Goal: Transaction & Acquisition: Purchase product/service

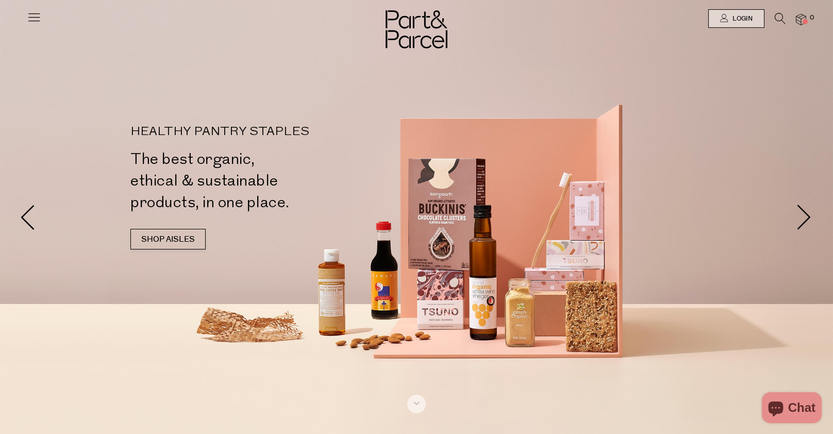
type input "[EMAIL_ADDRESS][DOMAIN_NAME]"
click at [777, 14] on icon at bounding box center [779, 18] width 11 height 11
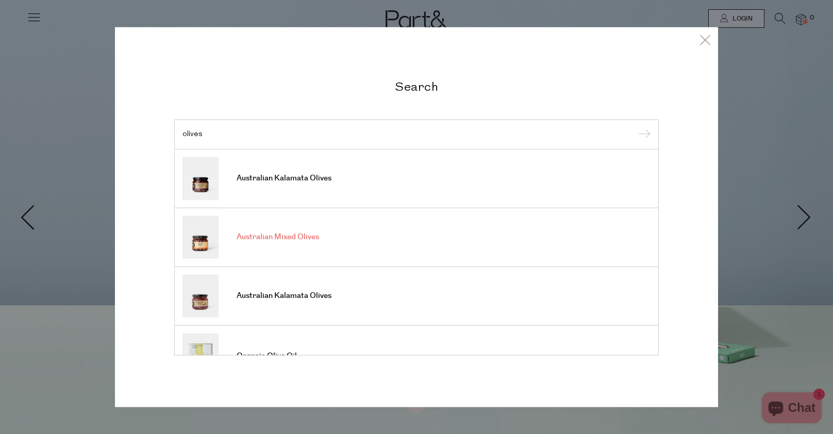
type input "olives"
click at [295, 242] on link "Australian Mixed Olives" at bounding box center [416, 236] width 468 height 43
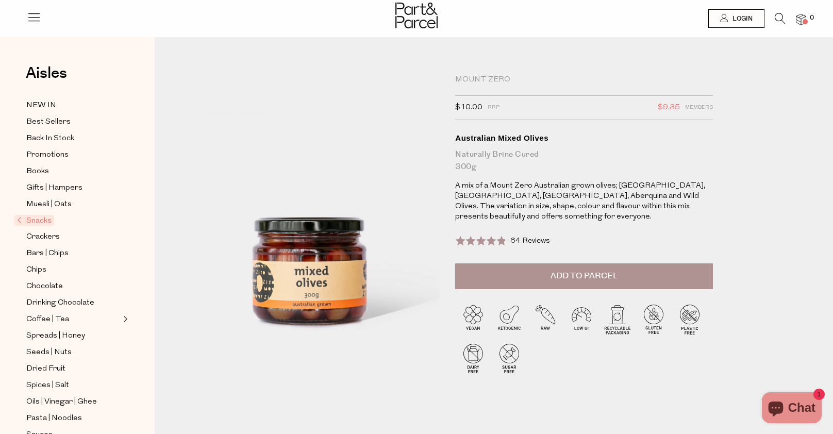
type input "[EMAIL_ADDRESS][DOMAIN_NAME]"
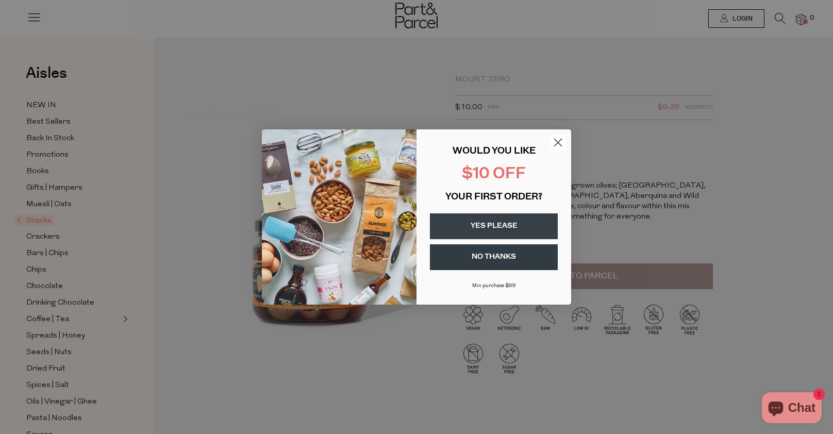
click at [558, 143] on icon "Close dialog" at bounding box center [557, 142] width 7 height 7
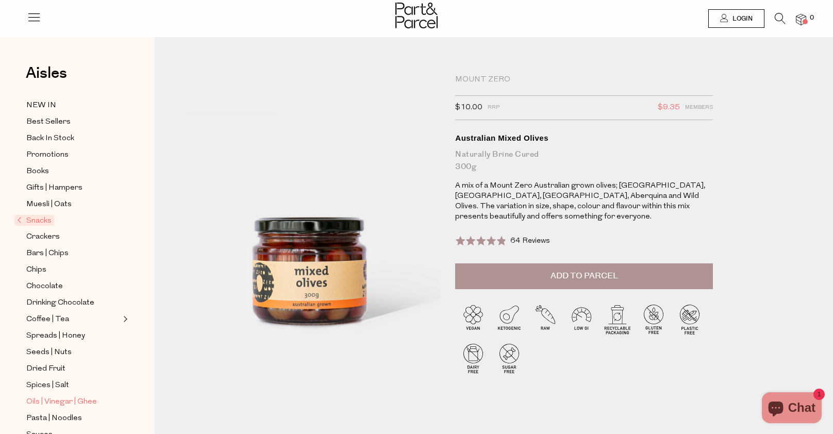
click at [46, 397] on span "Oils | Vinegar | Ghee" at bounding box center [61, 402] width 71 height 12
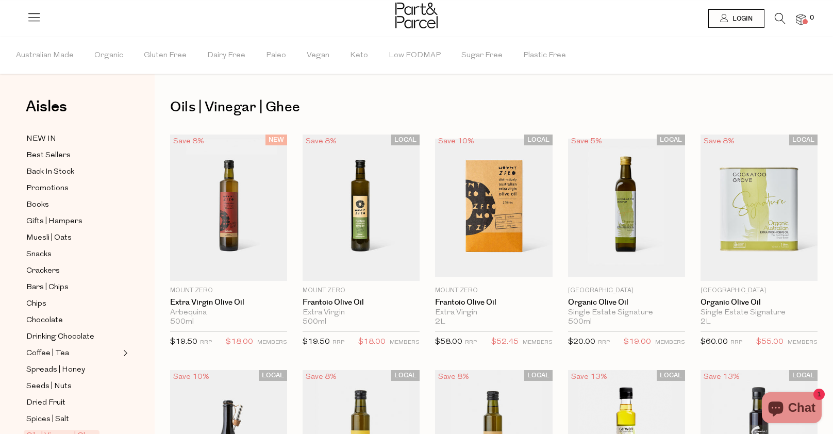
type input "[EMAIL_ADDRESS][DOMAIN_NAME]"
click at [779, 19] on icon at bounding box center [779, 18] width 11 height 11
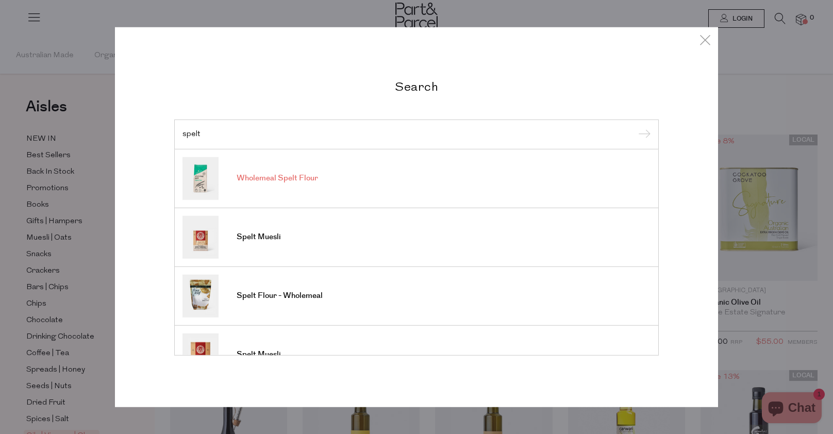
type input "spelt"
click at [517, 172] on link "Wholemeal Spelt Flour" at bounding box center [416, 178] width 468 height 43
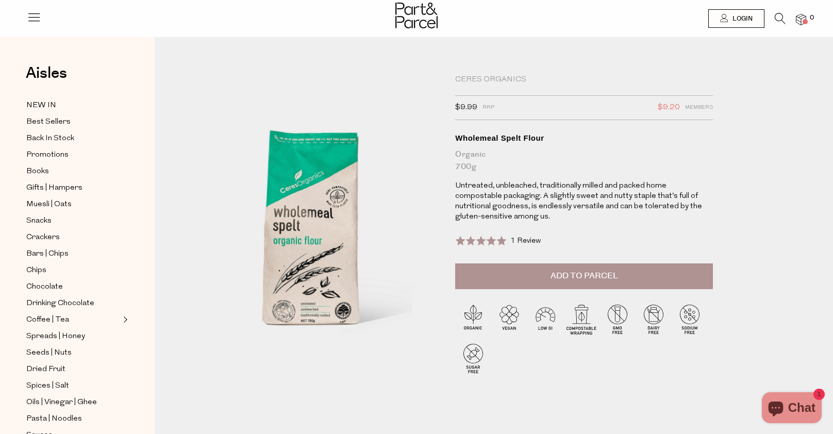
type input "[EMAIL_ADDRESS][DOMAIN_NAME]"
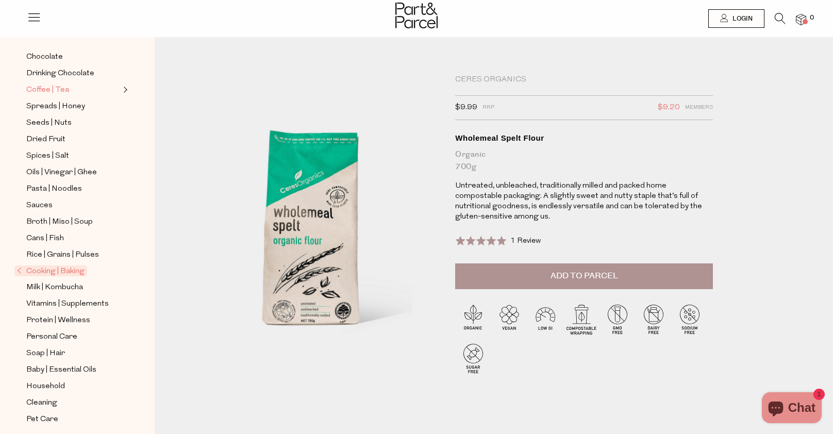
scroll to position [235, 0]
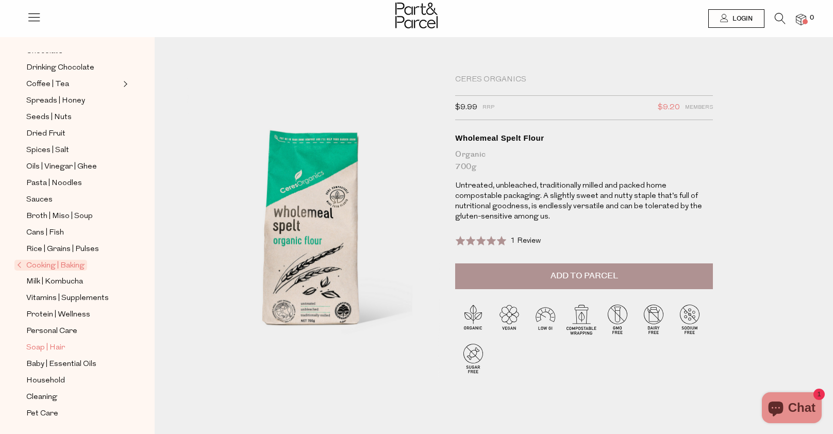
click at [39, 344] on span "Soap | Hair" at bounding box center [45, 348] width 39 height 12
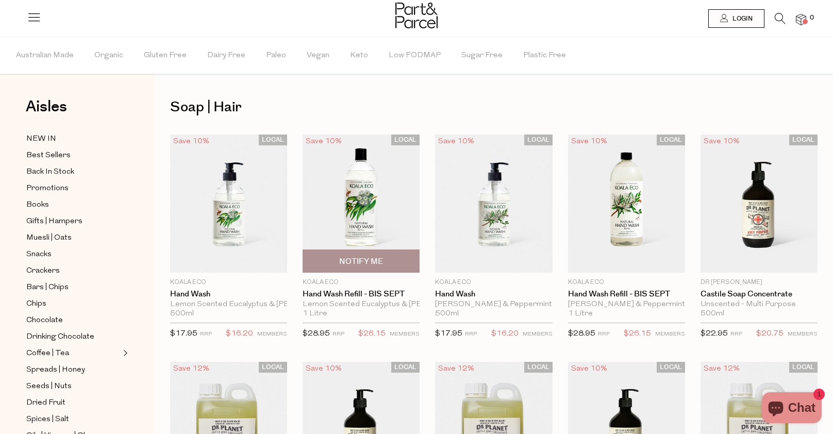
type input "[EMAIL_ADDRESS][DOMAIN_NAME]"
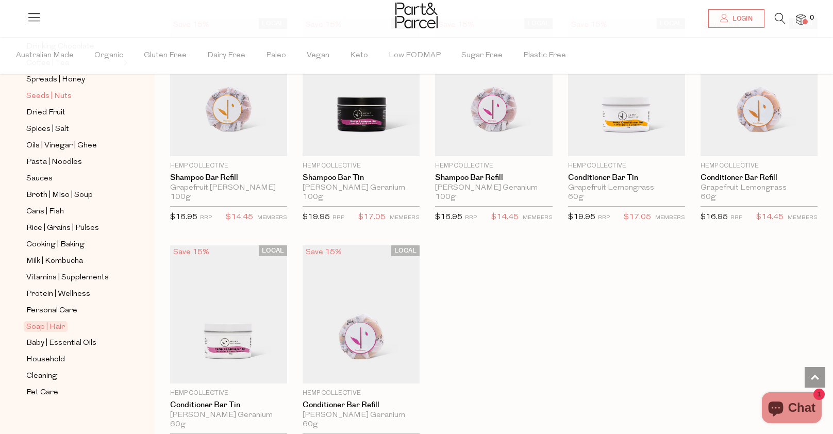
scroll to position [292, 0]
click at [50, 355] on span "Household" at bounding box center [45, 358] width 39 height 12
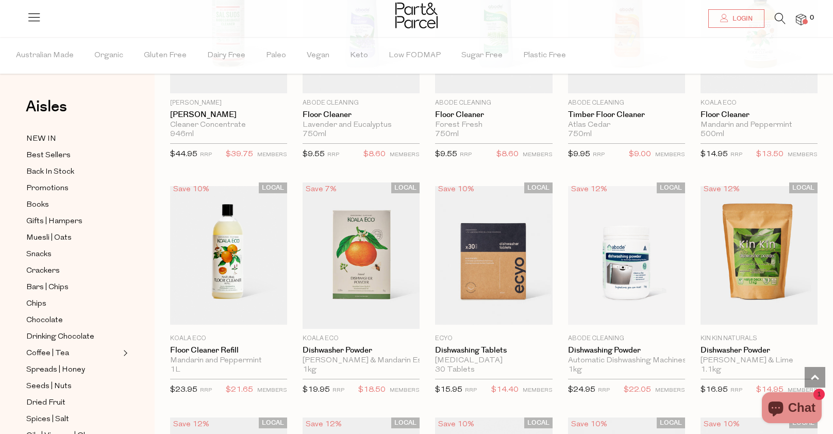
scroll to position [1088, 0]
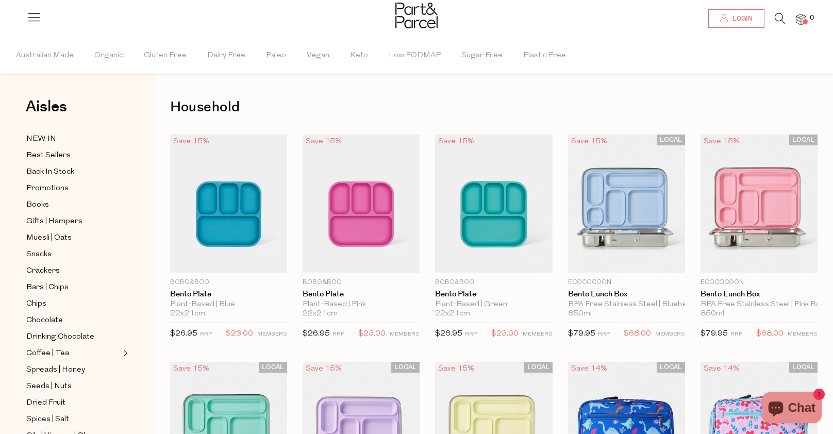
click at [721, 23] on link "Login" at bounding box center [736, 18] width 56 height 19
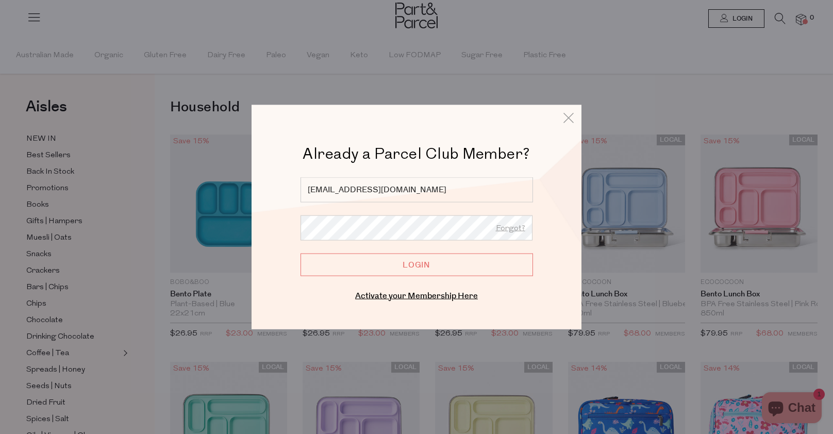
click at [481, 269] on input "Login" at bounding box center [416, 264] width 232 height 23
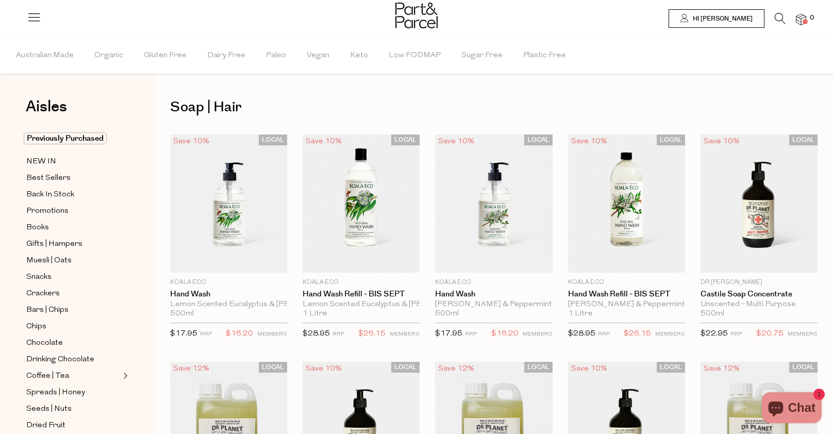
type input "[EMAIL_ADDRESS][DOMAIN_NAME]"
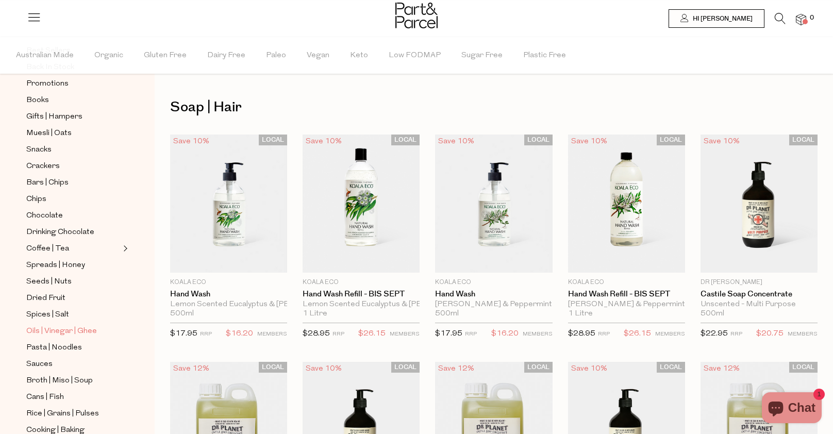
scroll to position [63, 0]
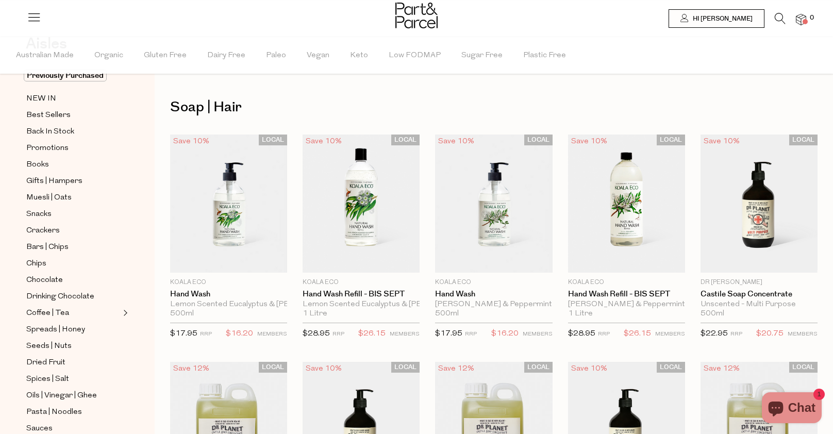
click at [777, 16] on icon at bounding box center [779, 18] width 11 height 11
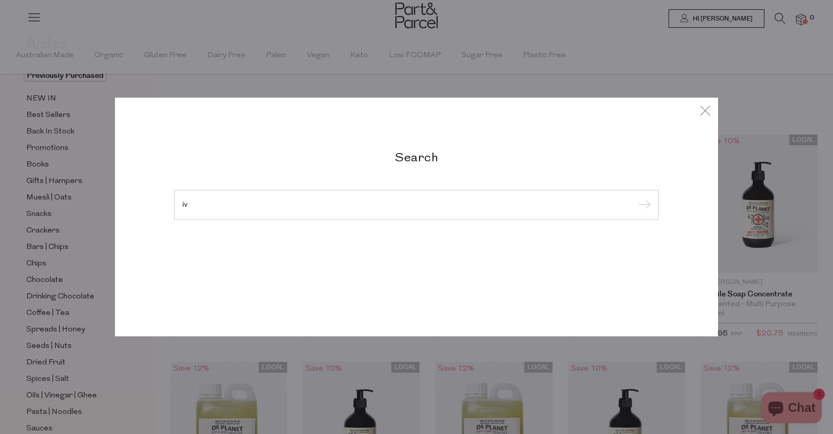
type input "i"
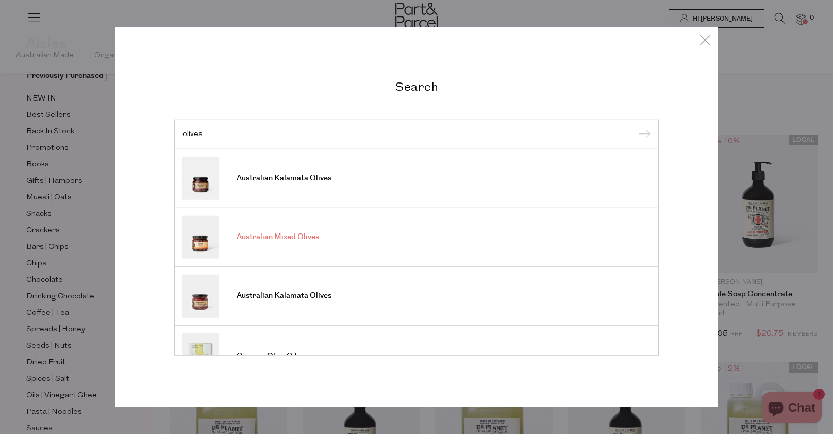
type input "olives"
click at [253, 246] on link "Australian Mixed Olives" at bounding box center [416, 236] width 468 height 43
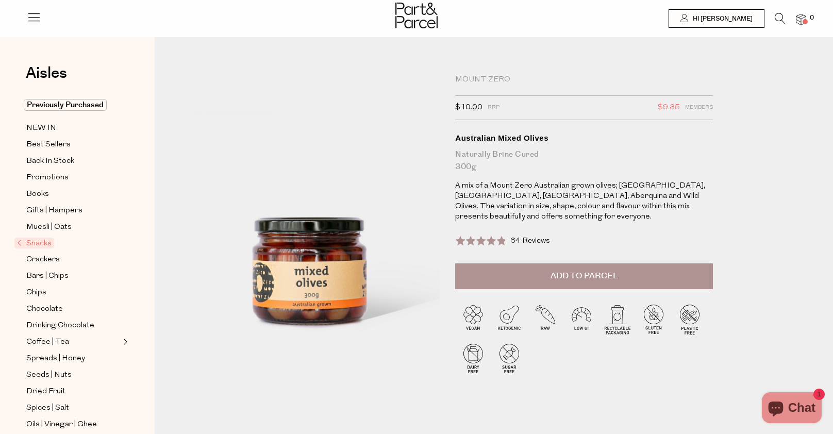
type input "[EMAIL_ADDRESS][DOMAIN_NAME]"
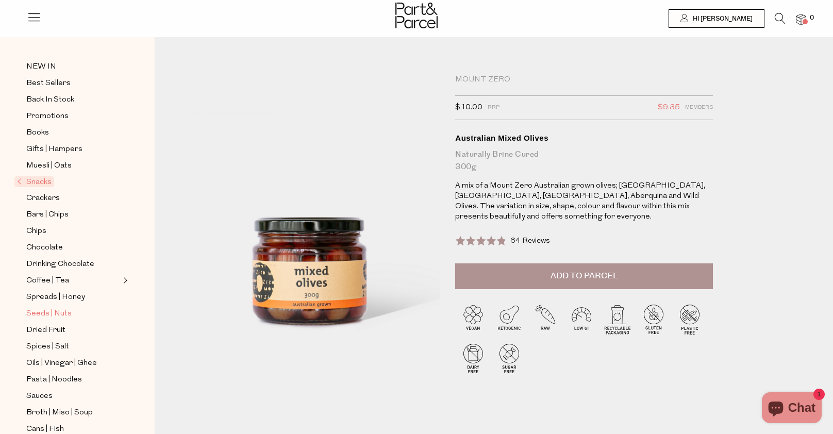
scroll to position [67, 0]
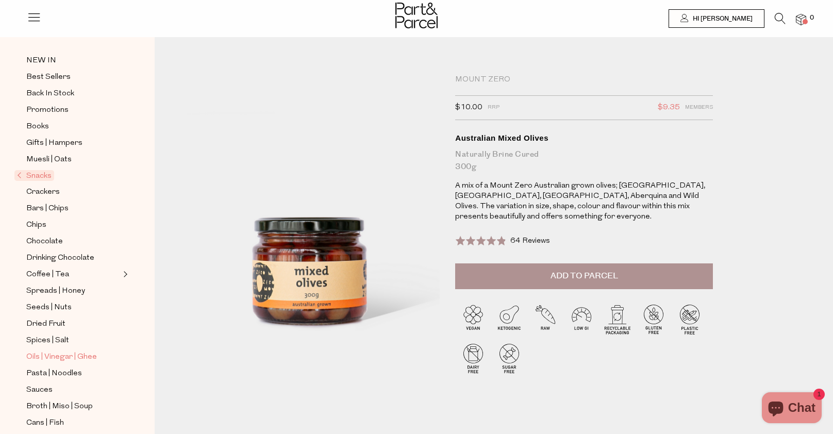
click at [50, 352] on span "Oils | Vinegar | Ghee" at bounding box center [61, 357] width 71 height 12
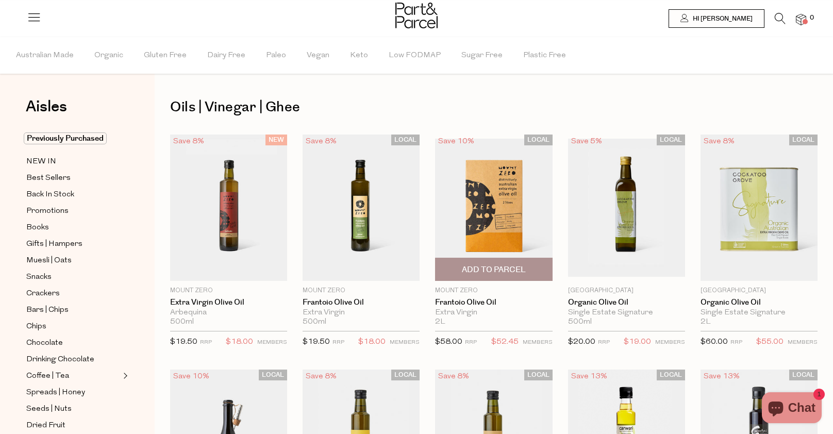
type input "[EMAIL_ADDRESS][DOMAIN_NAME]"
click at [63, 177] on span "Best Sellers" at bounding box center [48, 178] width 44 height 12
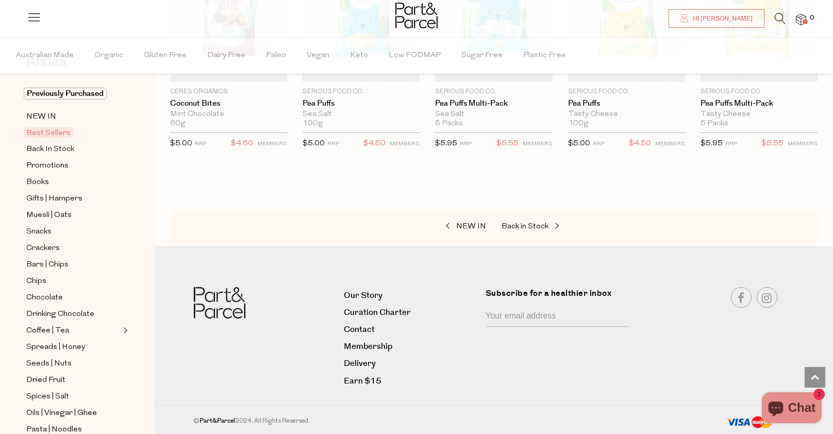
scroll to position [45, 0]
click at [47, 149] on span "Back In Stock" at bounding box center [50, 149] width 48 height 12
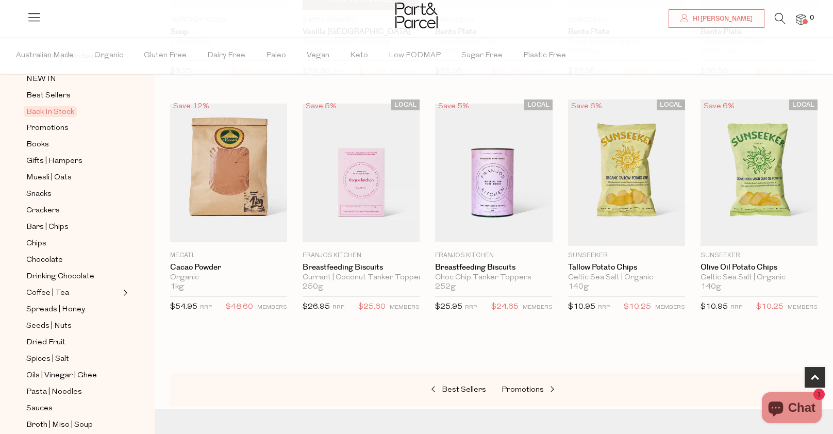
scroll to position [263, 0]
